Goal: Information Seeking & Learning: Learn about a topic

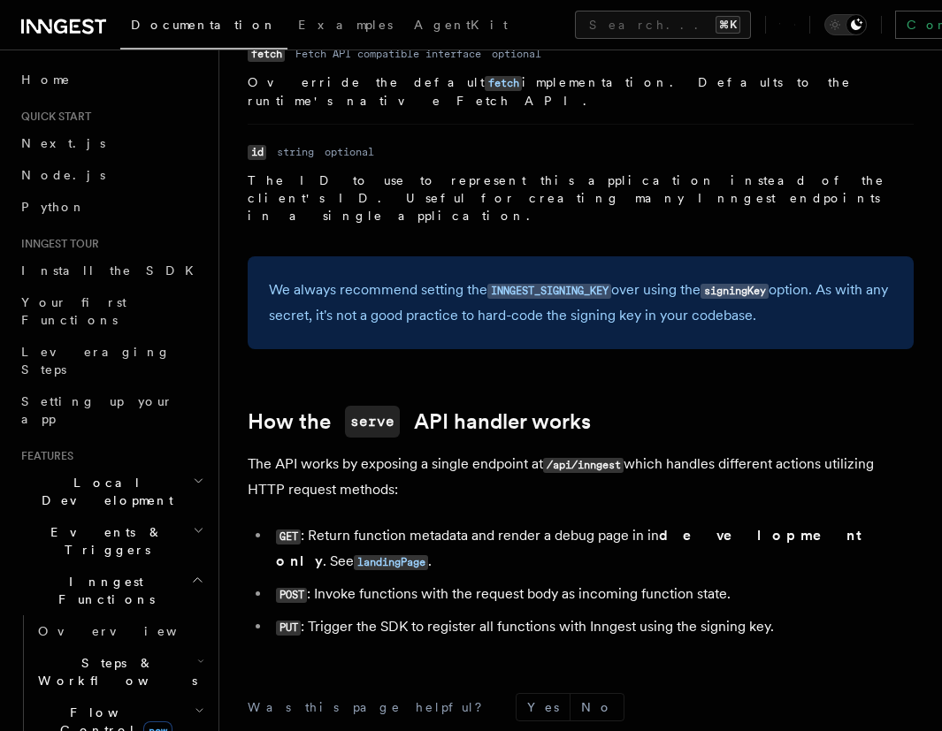
click at [175, 566] on h2 "Inngest Functions" at bounding box center [111, 591] width 194 height 50
click at [193, 524] on icon "button" at bounding box center [198, 531] width 11 height 14
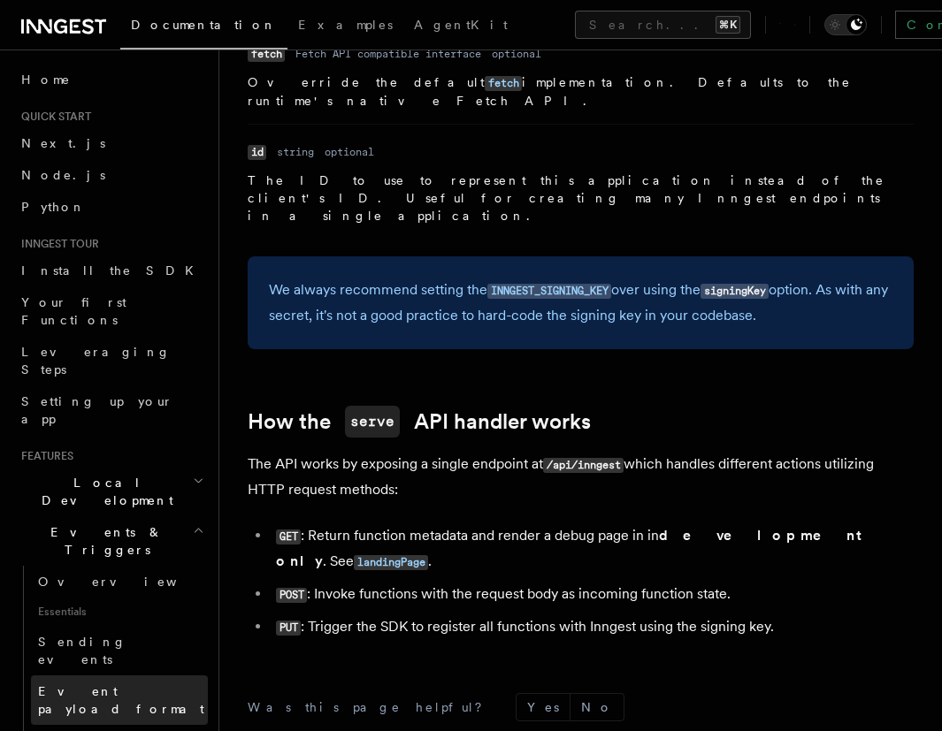
click at [138, 684] on span "Event payload format" at bounding box center [121, 700] width 166 height 32
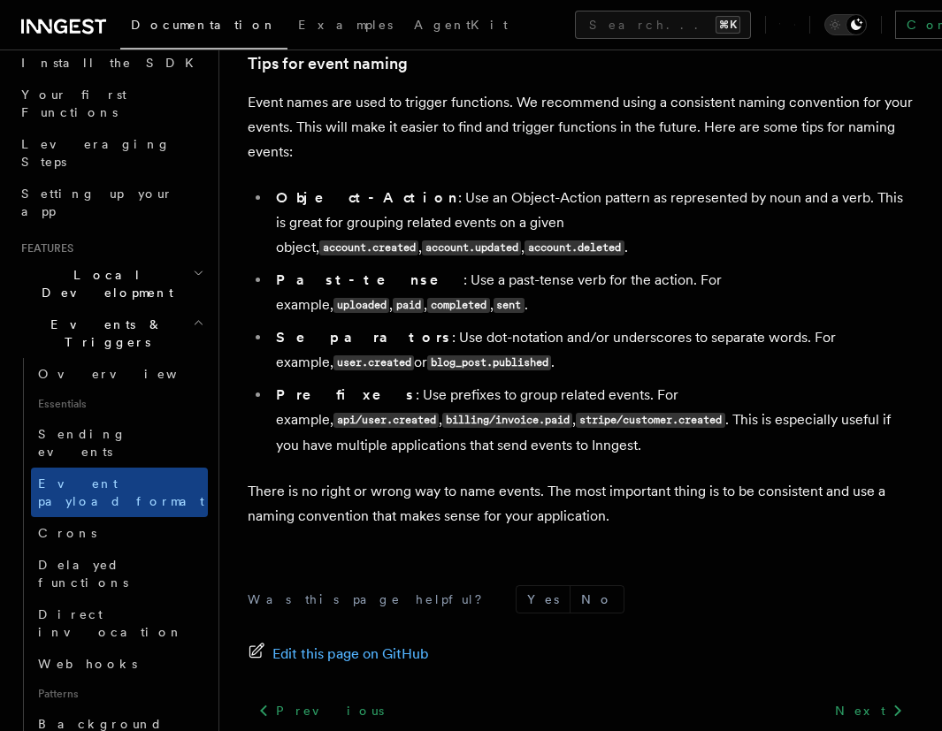
scroll to position [205, 0]
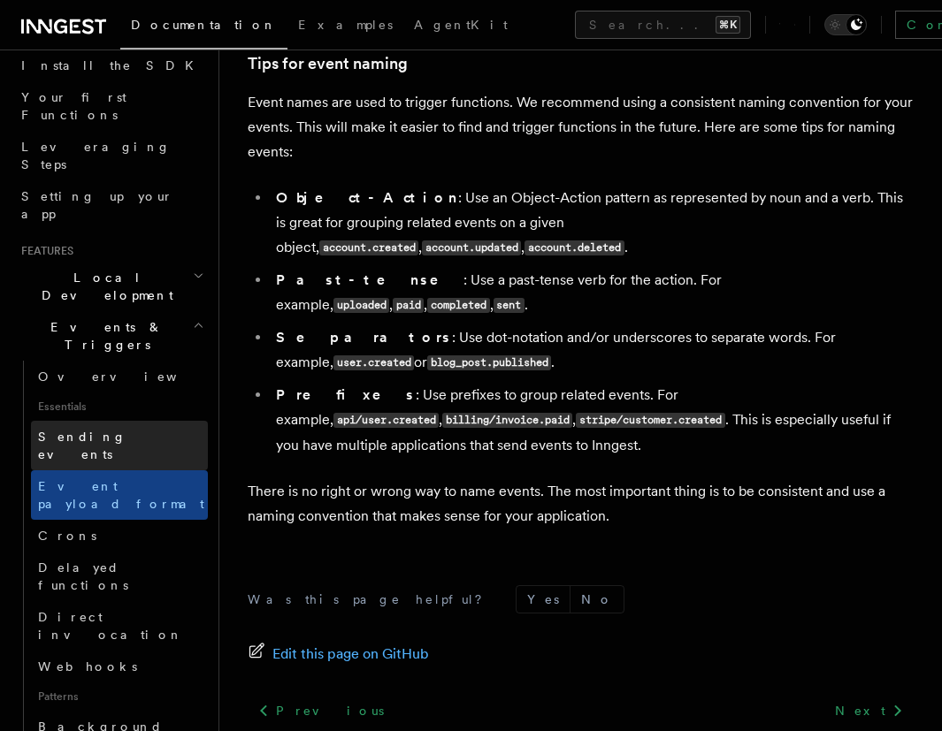
click at [110, 430] on span "Sending events" at bounding box center [82, 446] width 88 height 32
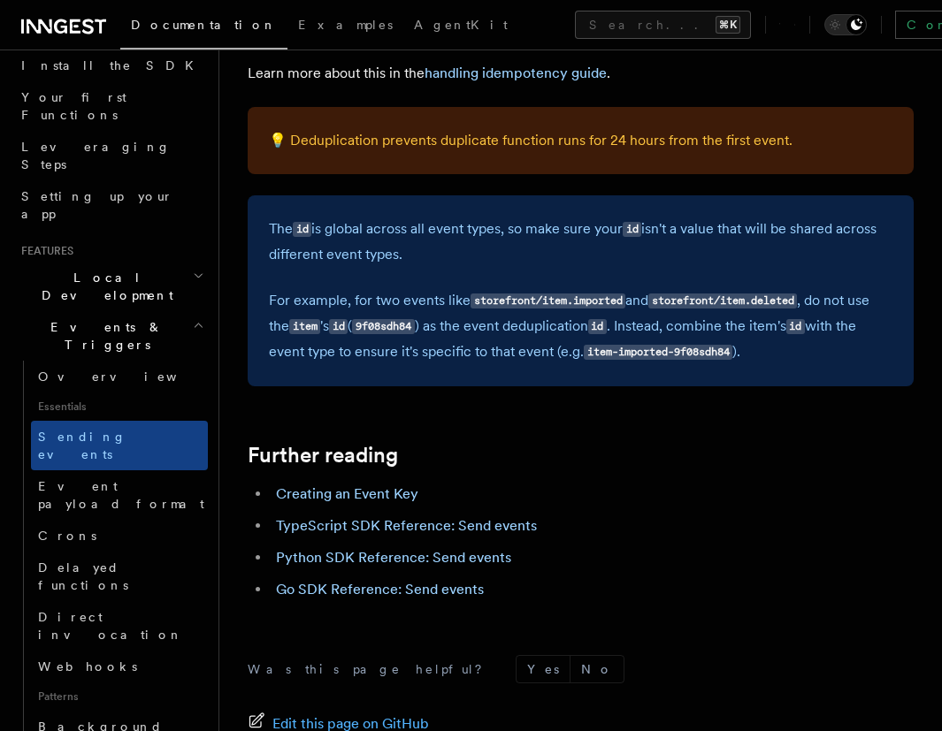
scroll to position [4221, 0]
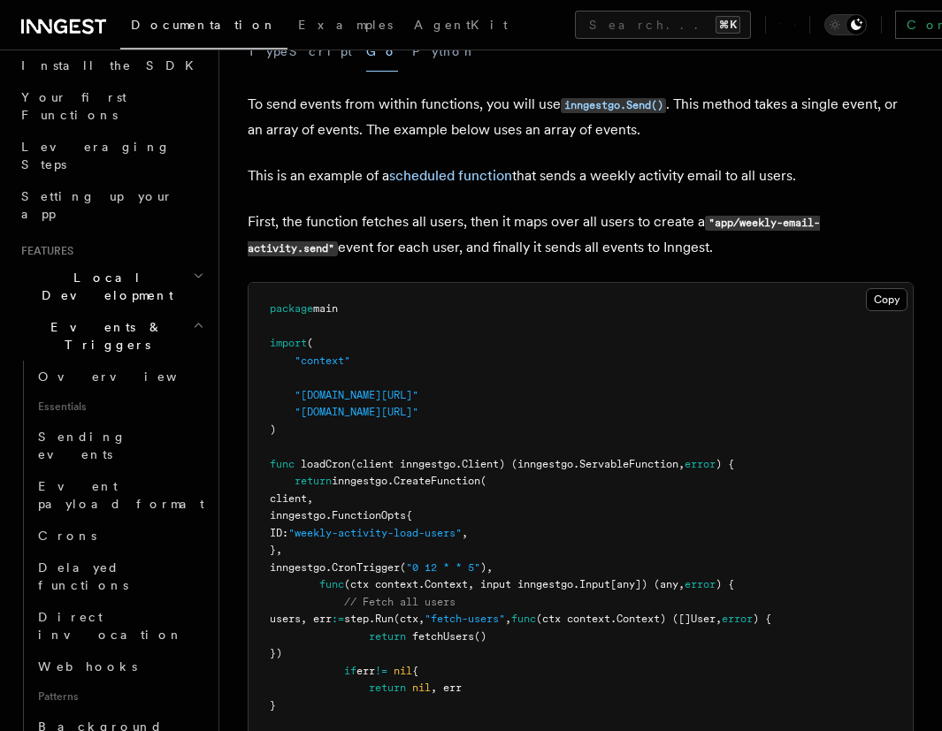
scroll to position [522, 0]
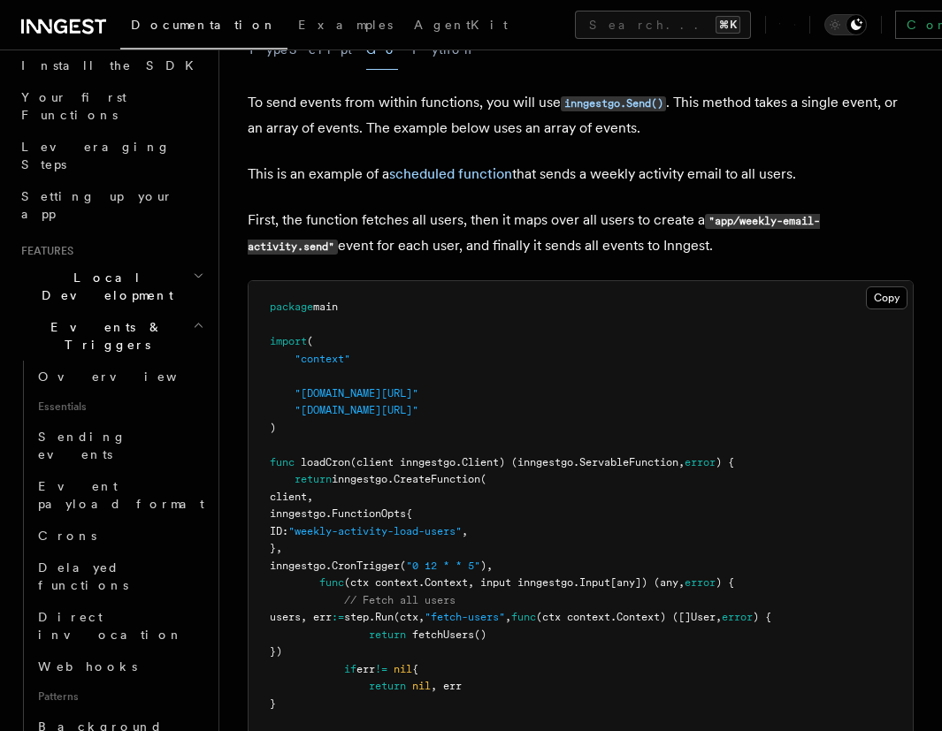
click at [497, 582] on span "(ctx context.Context, input inngestgo.Input[any]) (any," at bounding box center [514, 583] width 340 height 12
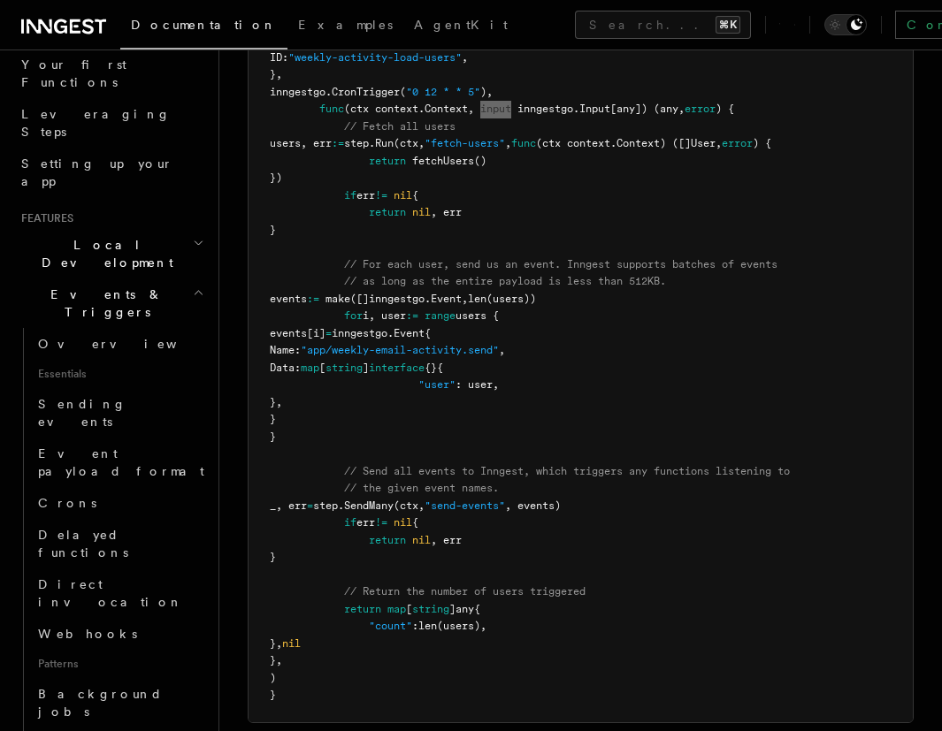
scroll to position [157, 0]
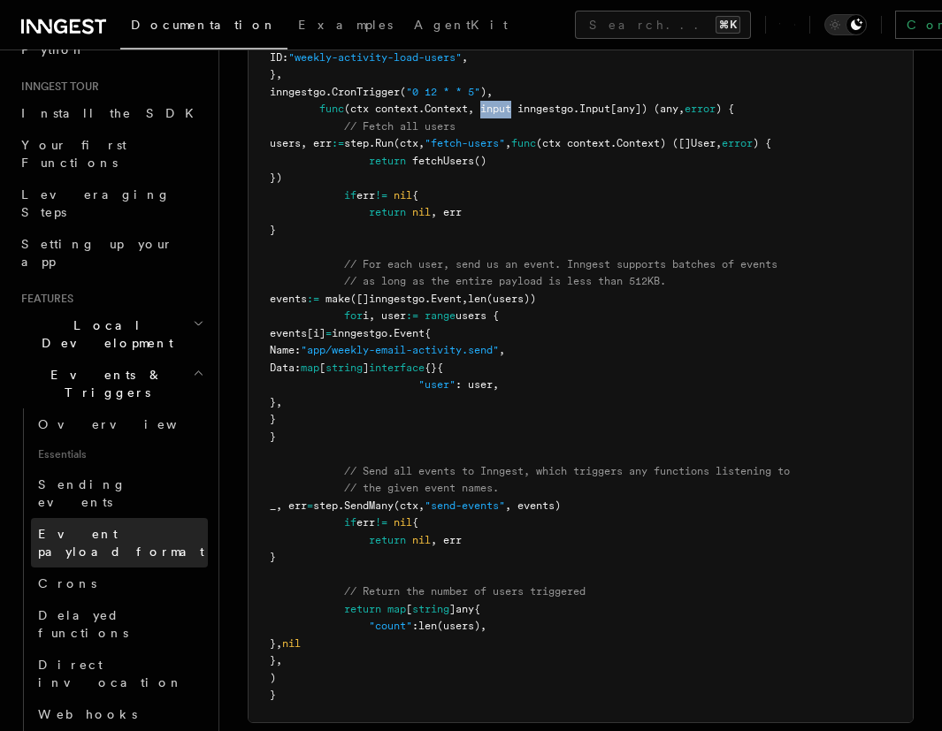
click at [110, 527] on span "Event payload format" at bounding box center [121, 543] width 166 height 32
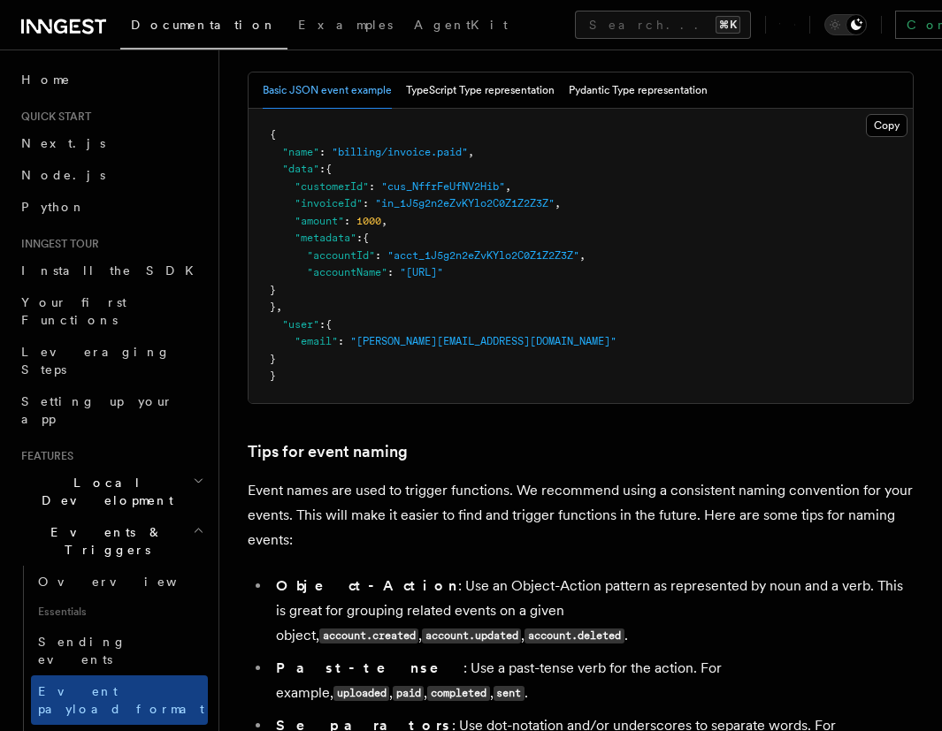
scroll to position [736, 0]
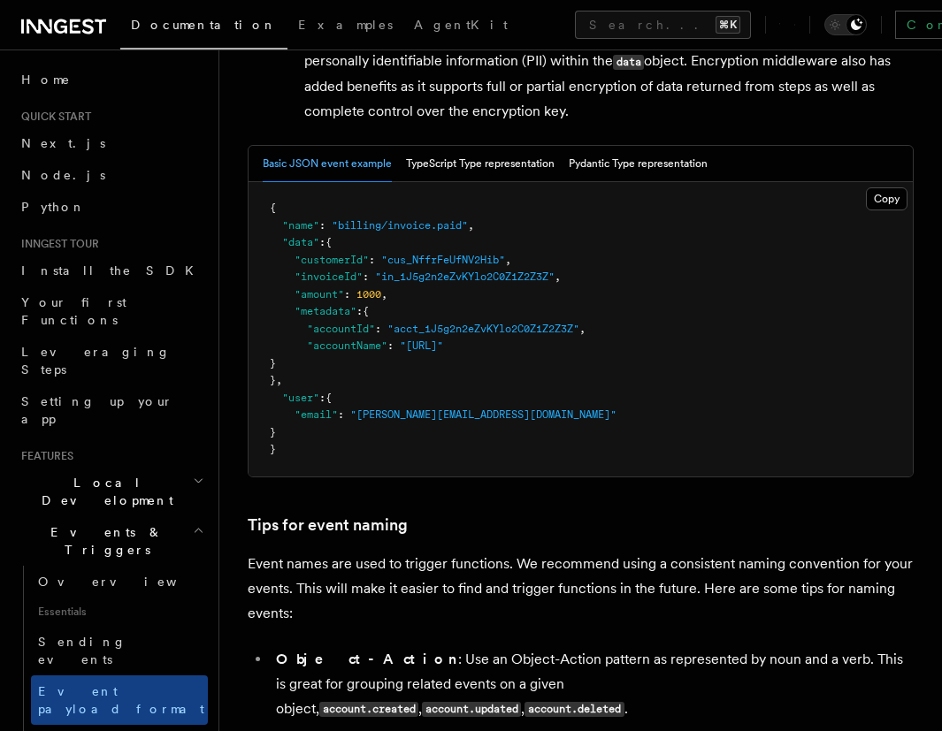
click at [193, 524] on icon "button" at bounding box center [198, 531] width 11 height 14
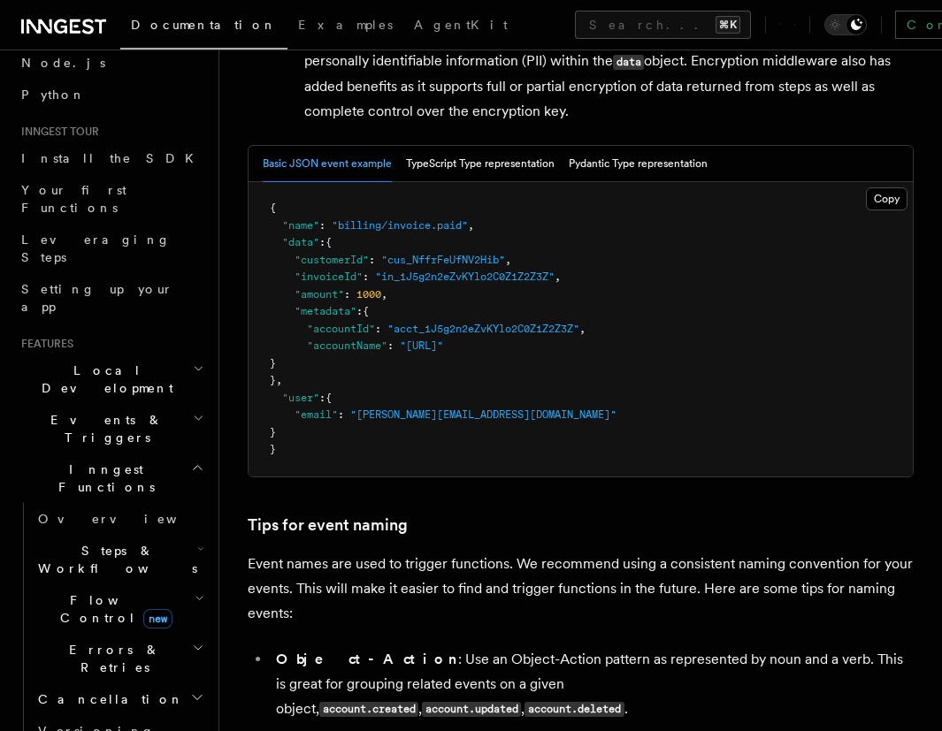
scroll to position [120, 0]
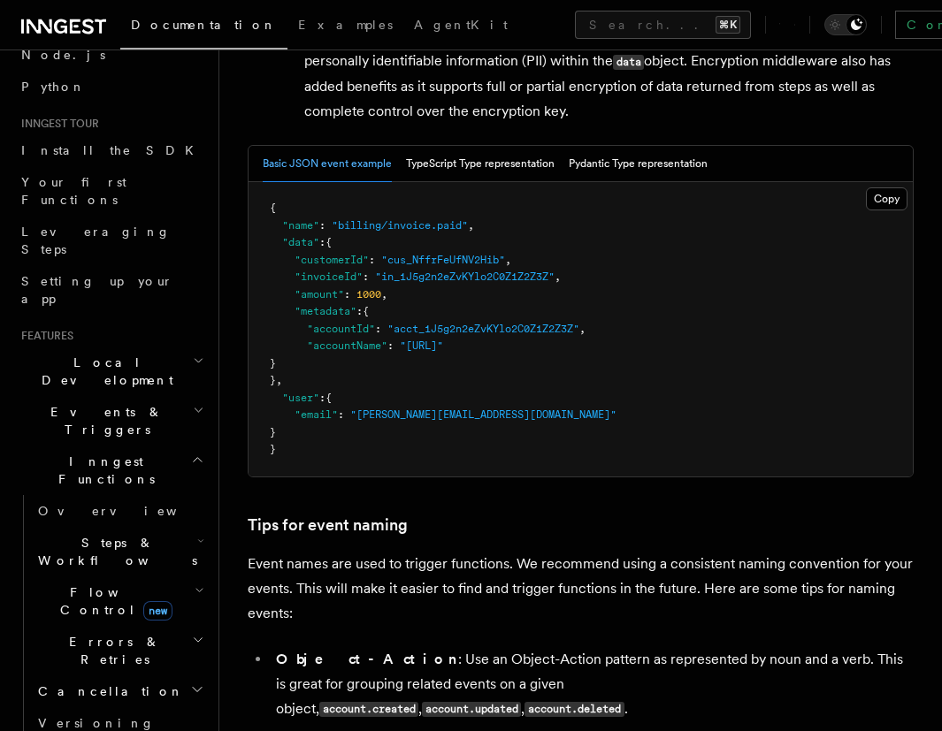
click at [197, 534] on icon "button" at bounding box center [200, 541] width 7 height 14
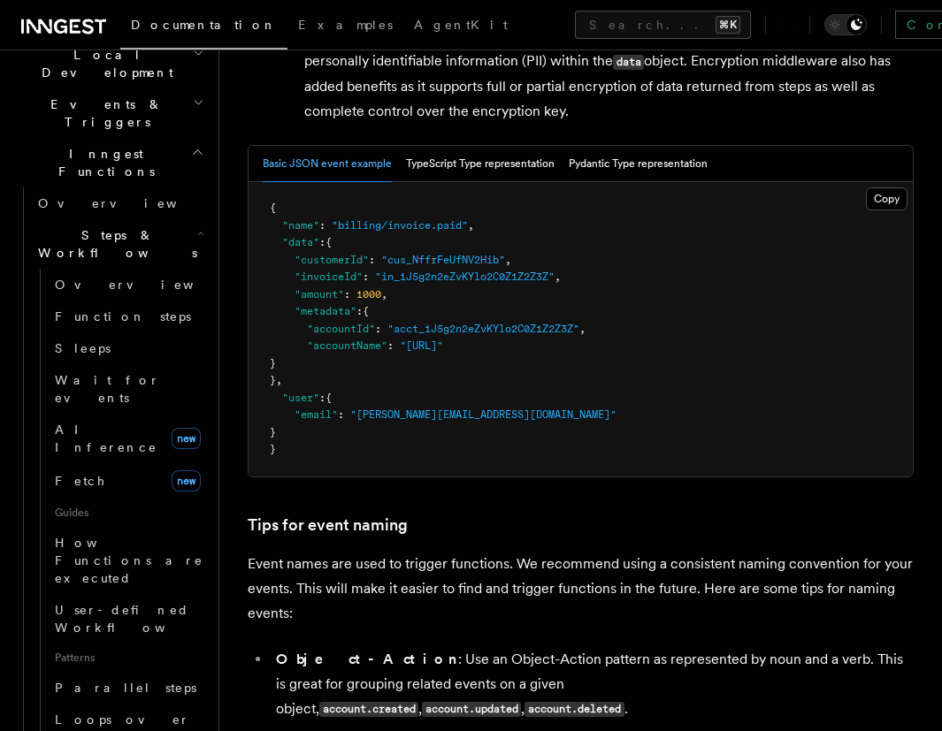
scroll to position [477, 0]
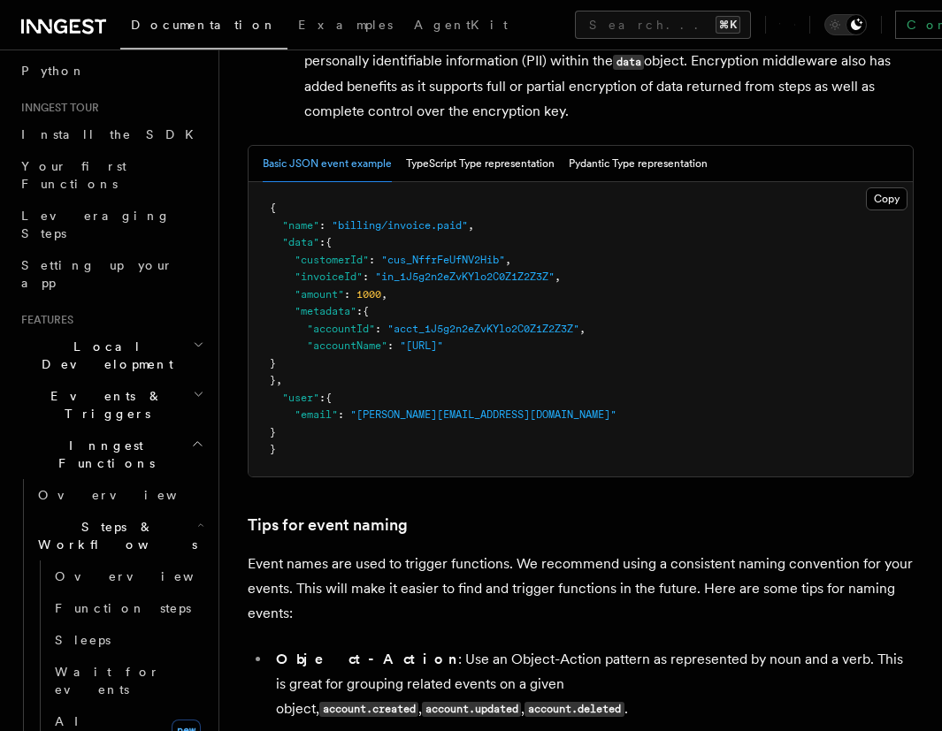
click at [197, 518] on icon "button" at bounding box center [200, 525] width 7 height 14
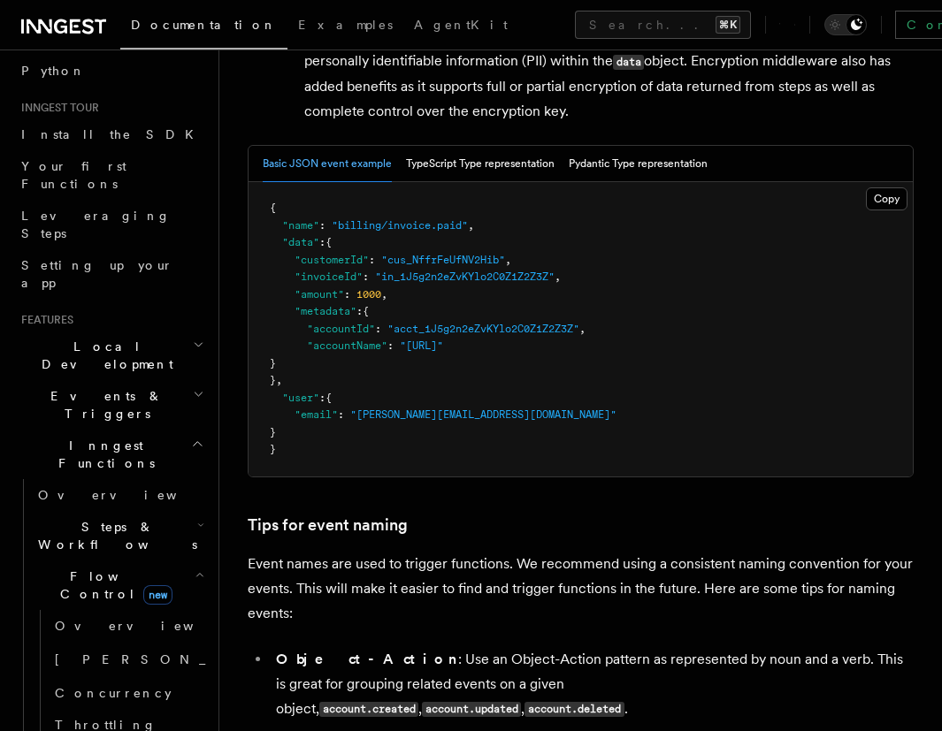
click at [195, 568] on icon "button" at bounding box center [200, 575] width 10 height 14
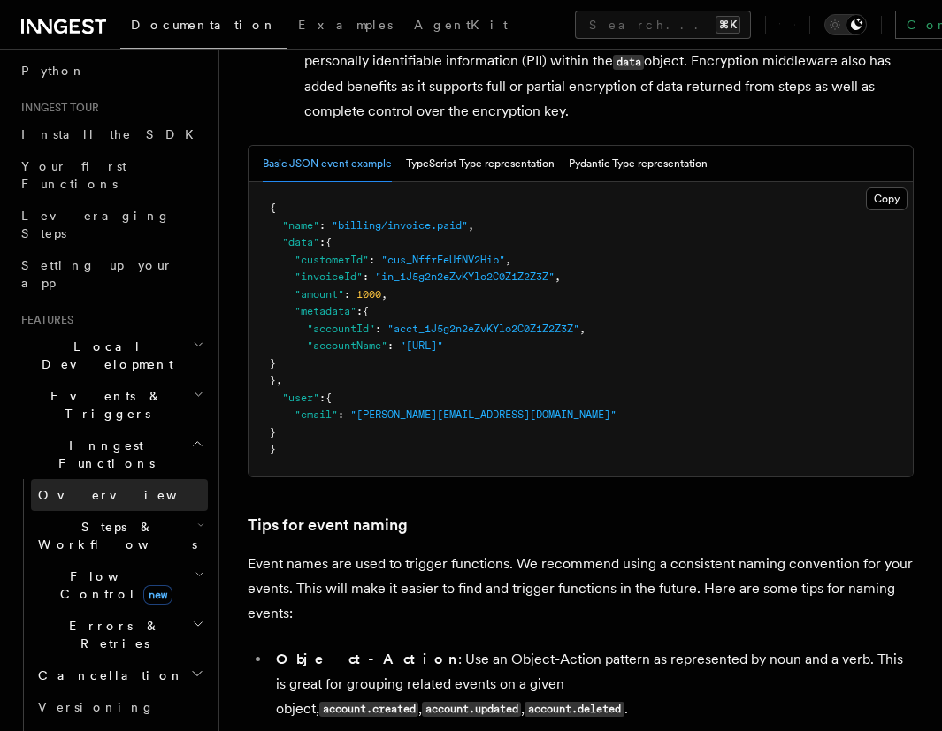
click at [141, 479] on link "Overview" at bounding box center [119, 495] width 177 height 32
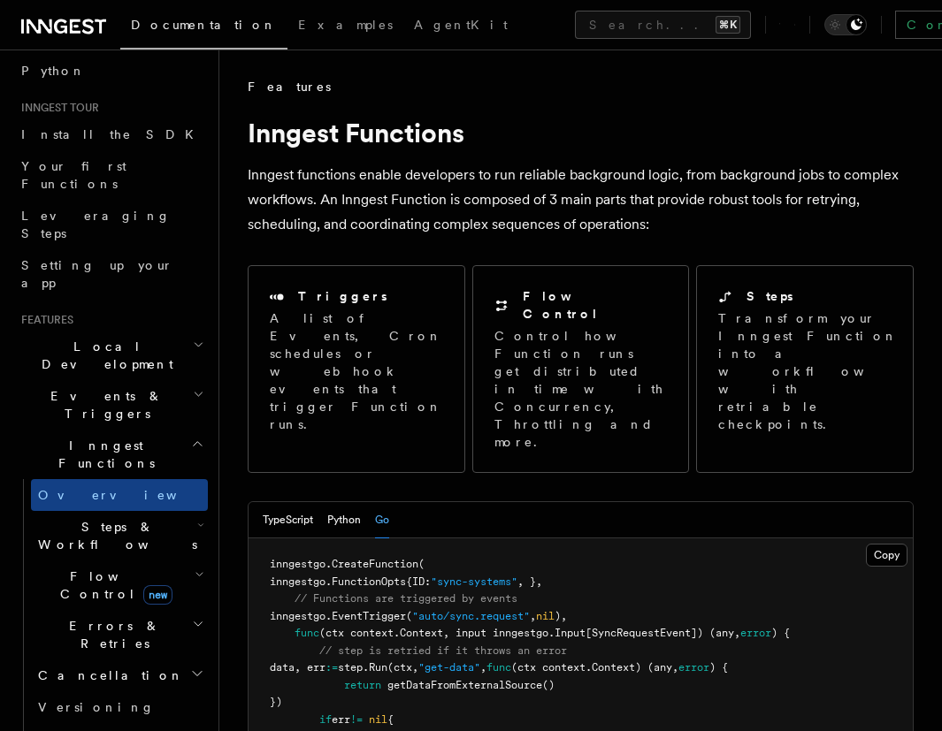
click at [485, 627] on span "(ctx context.Context, input inngestgo.Input[SyncRequestEvent]) (any," at bounding box center [529, 633] width 421 height 12
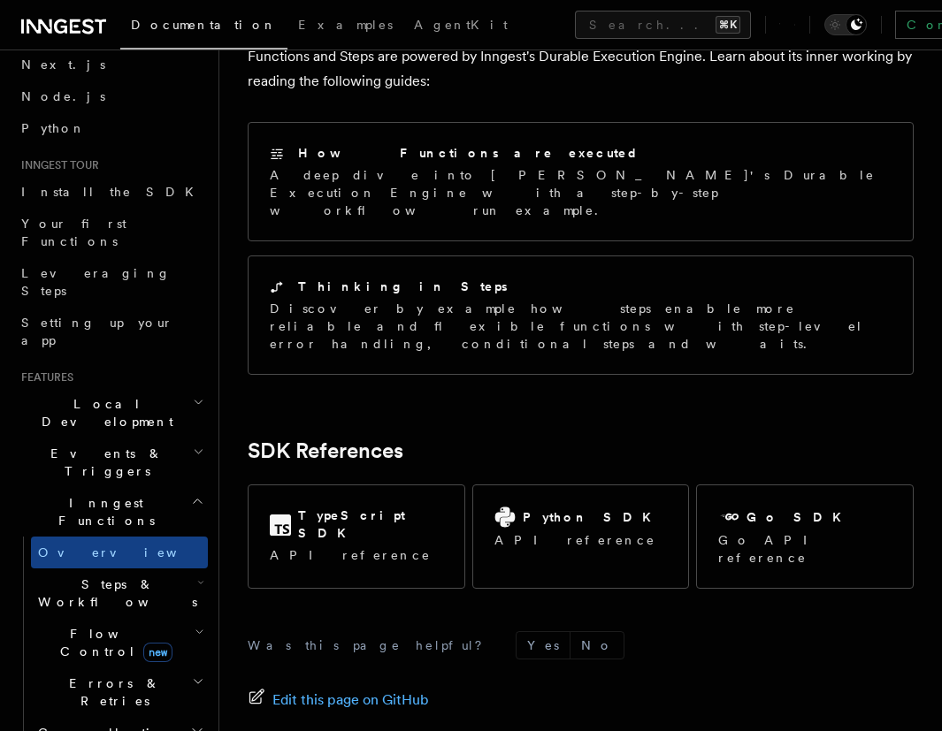
scroll to position [4, 0]
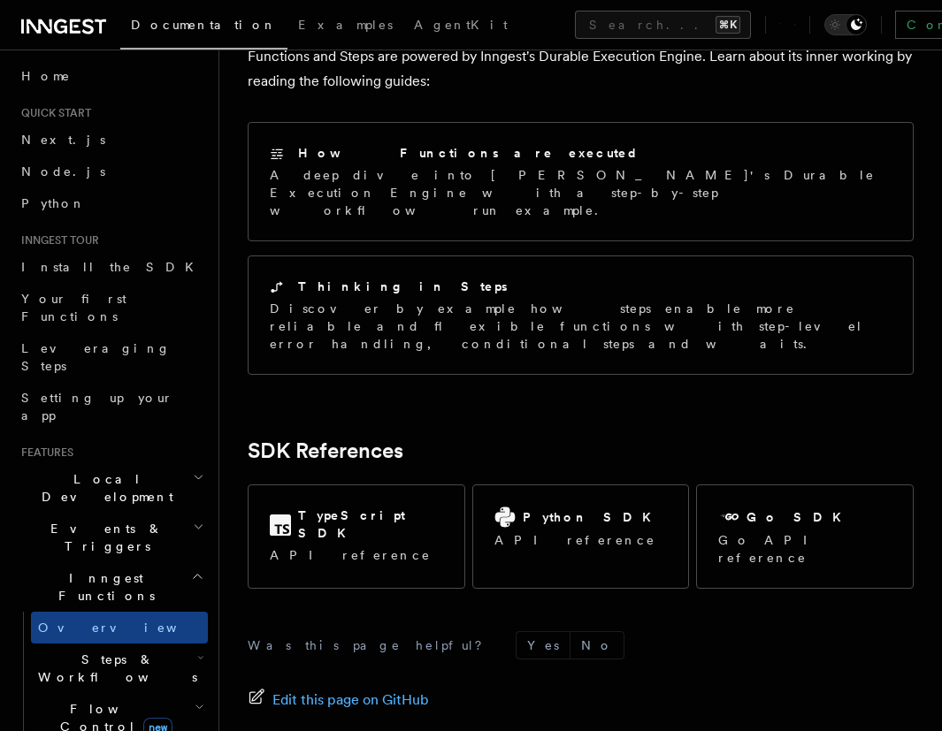
click at [191, 570] on icon "button" at bounding box center [197, 577] width 13 height 14
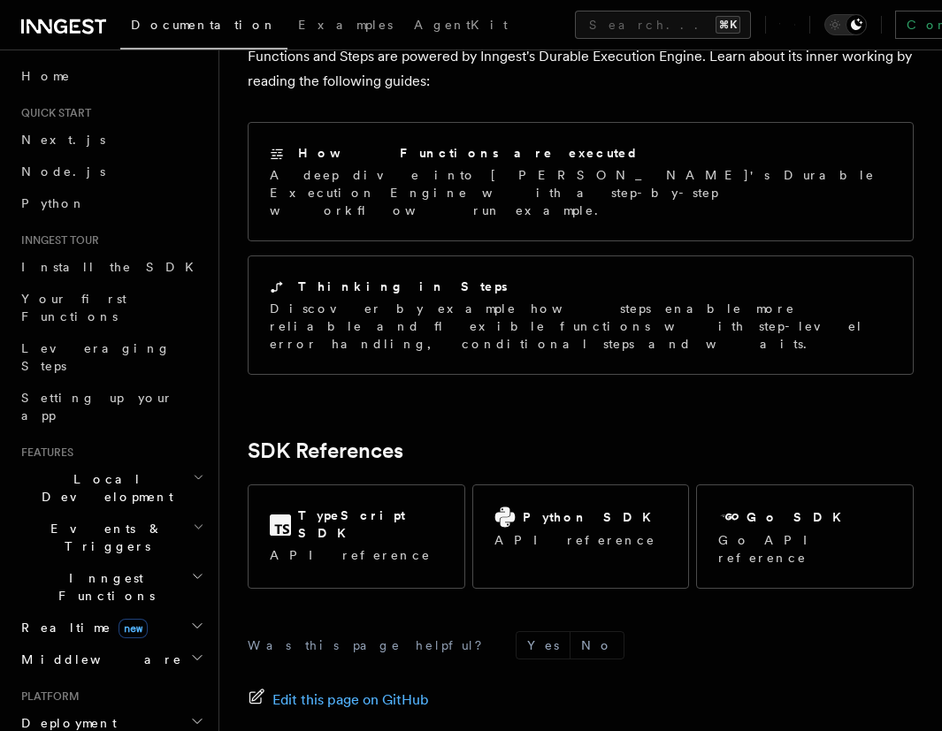
click at [193, 520] on icon "button" at bounding box center [198, 527] width 11 height 14
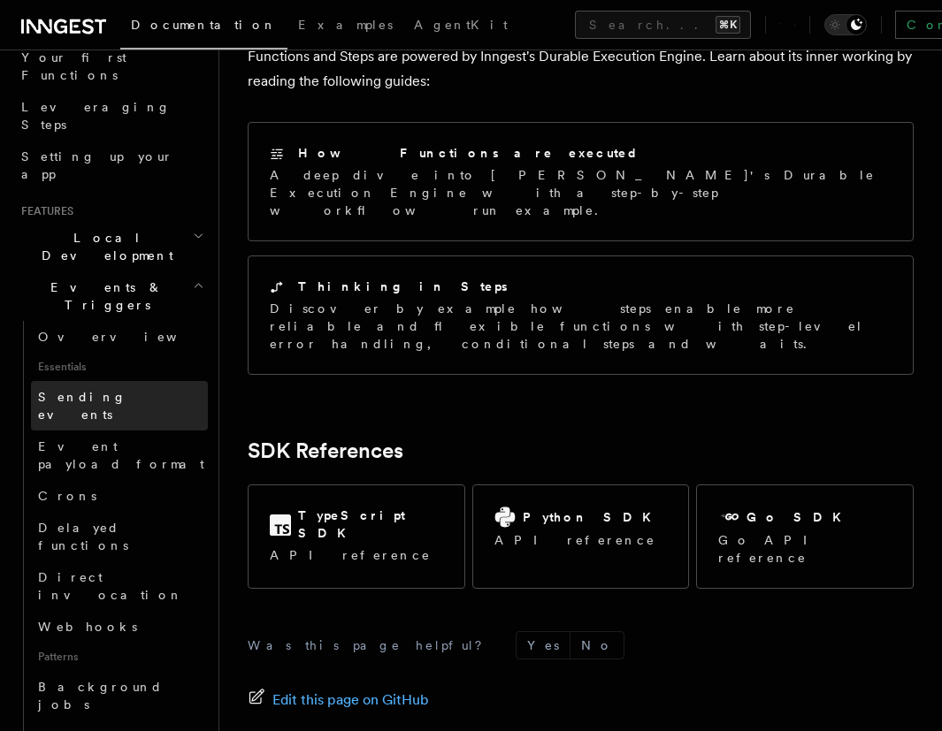
scroll to position [255, 0]
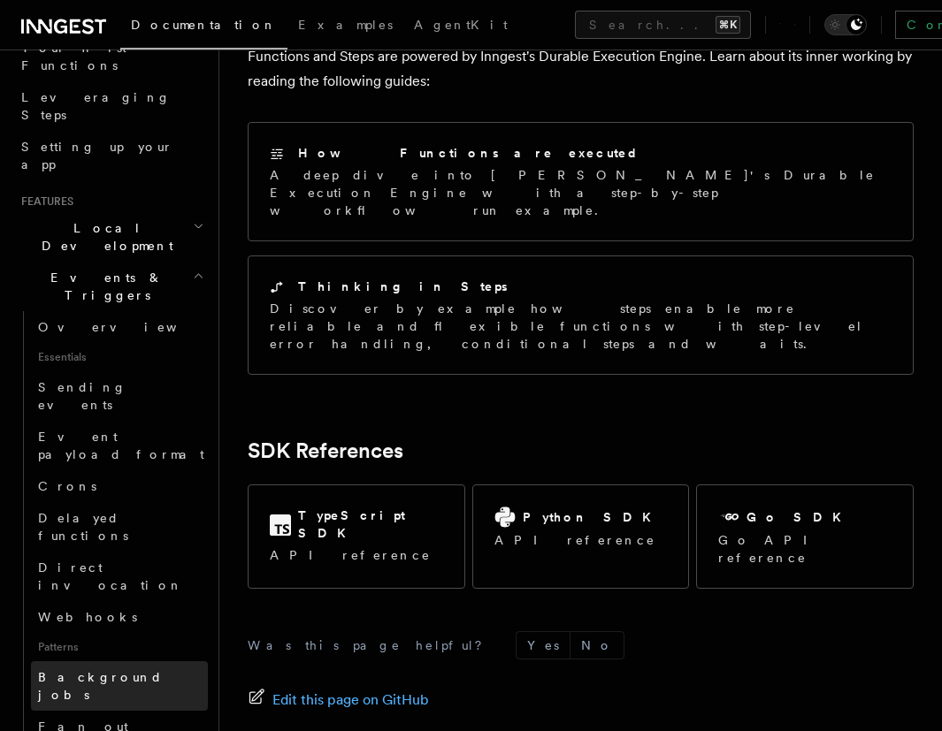
click at [129, 670] on span "Background jobs" at bounding box center [100, 686] width 125 height 32
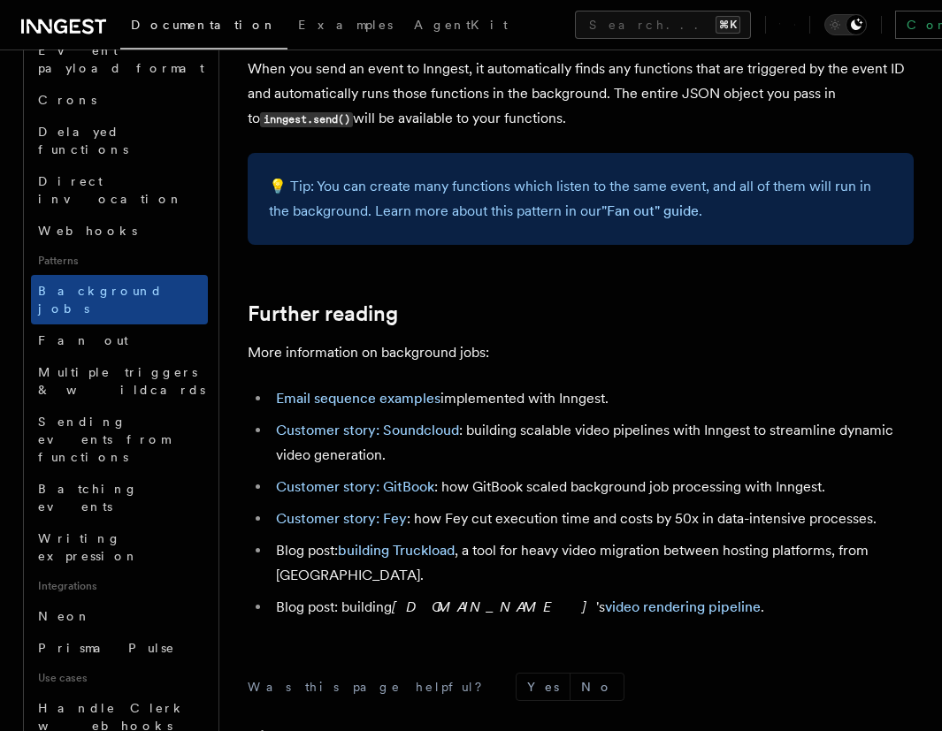
scroll to position [642, 0]
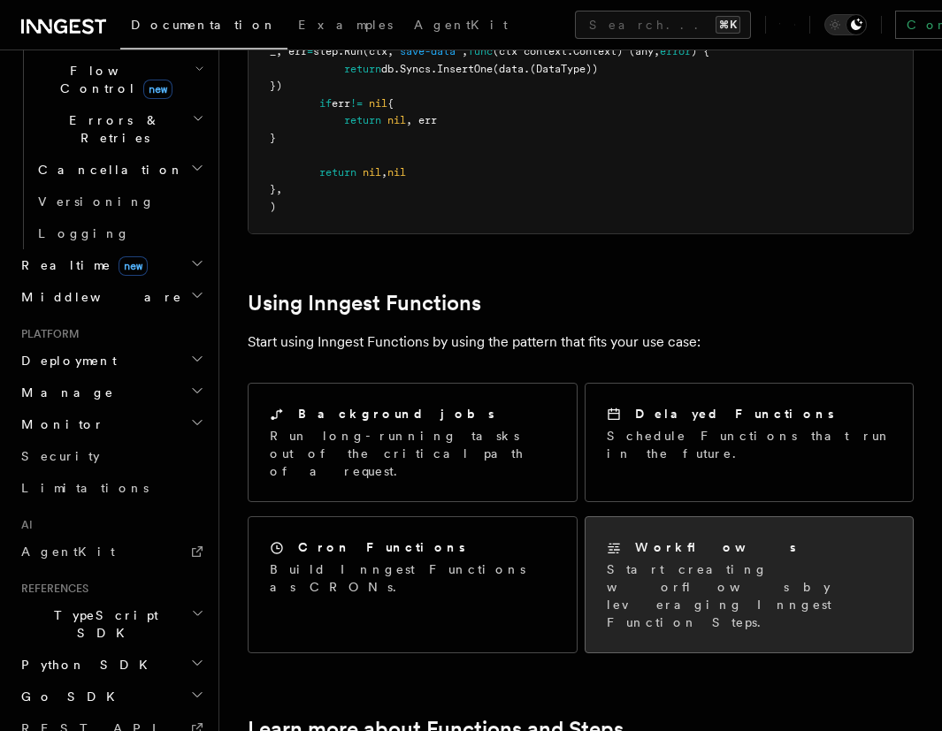
scroll to position [830, 0]
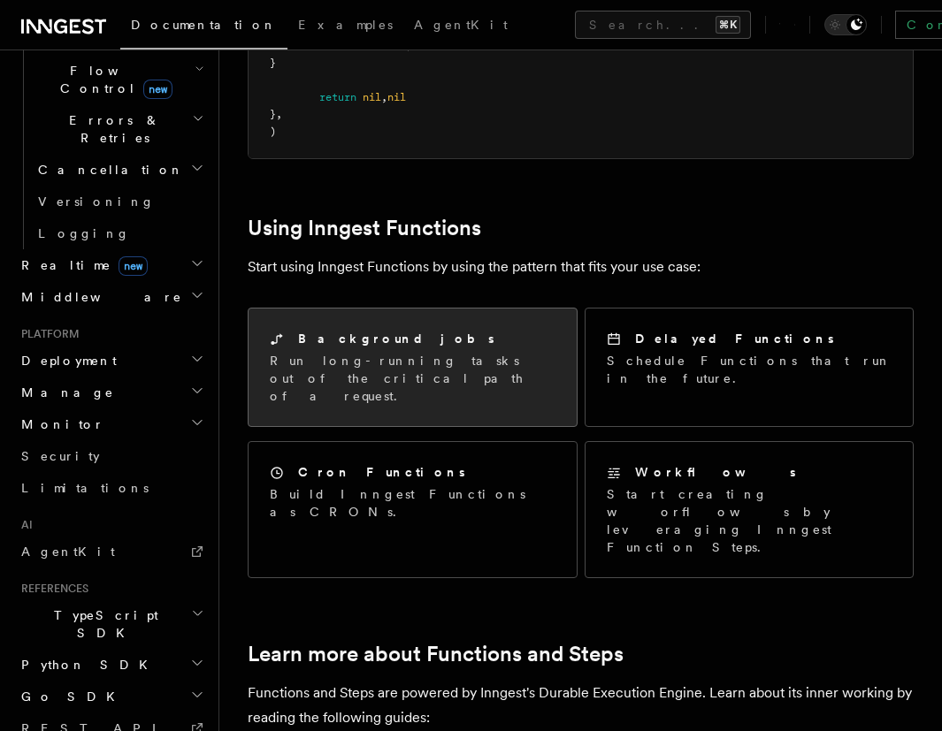
click at [449, 330] on div "Background jobs" at bounding box center [413, 339] width 286 height 19
